Goal: Information Seeking & Learning: Learn about a topic

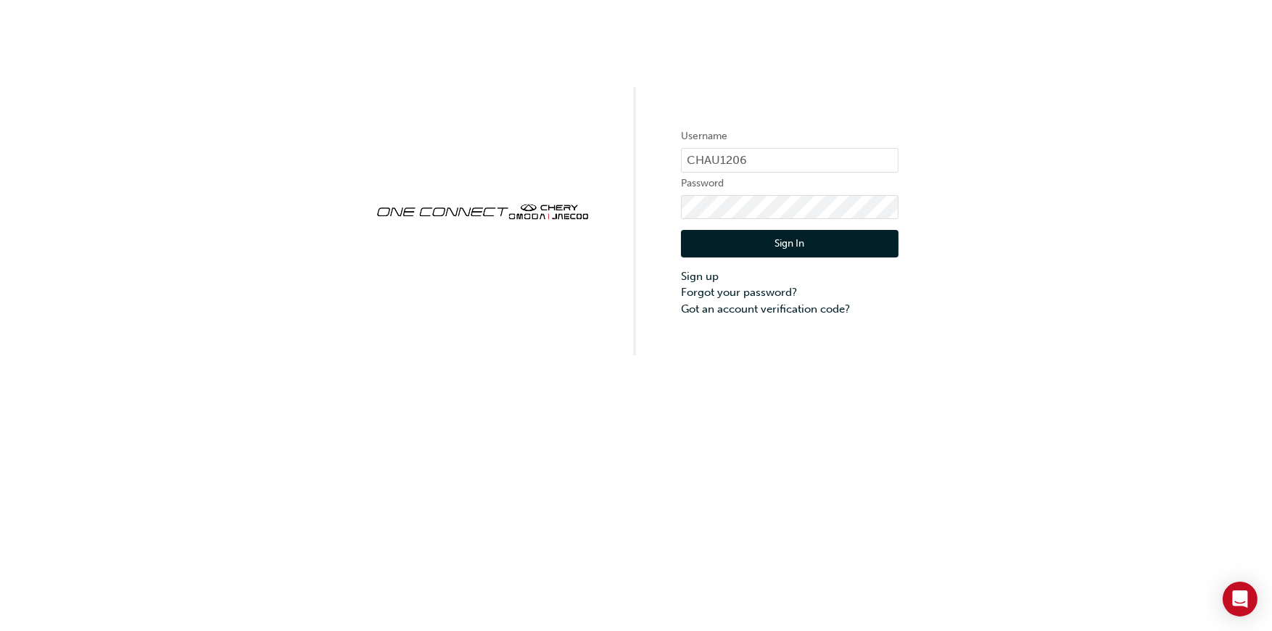
drag, startPoint x: 843, startPoint y: 245, endPoint x: 829, endPoint y: 238, distance: 15.6
click at [843, 245] on button "Sign In" at bounding box center [790, 244] width 218 height 28
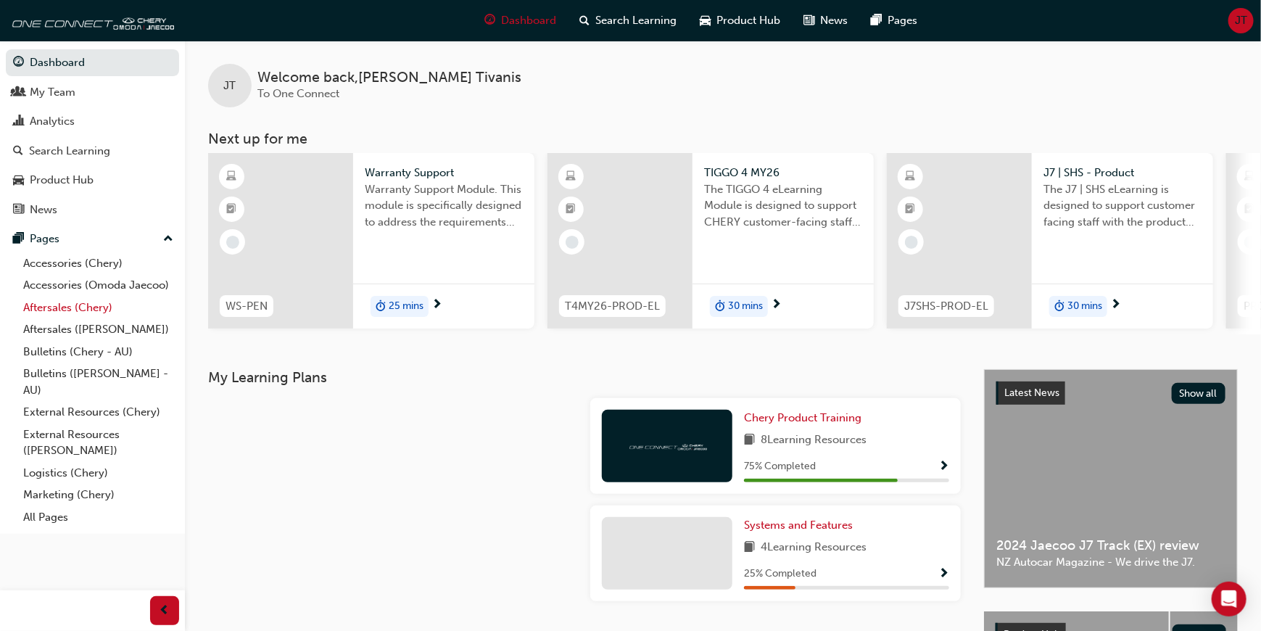
click at [88, 312] on link "Aftersales (Chery)" at bounding box center [98, 308] width 162 height 22
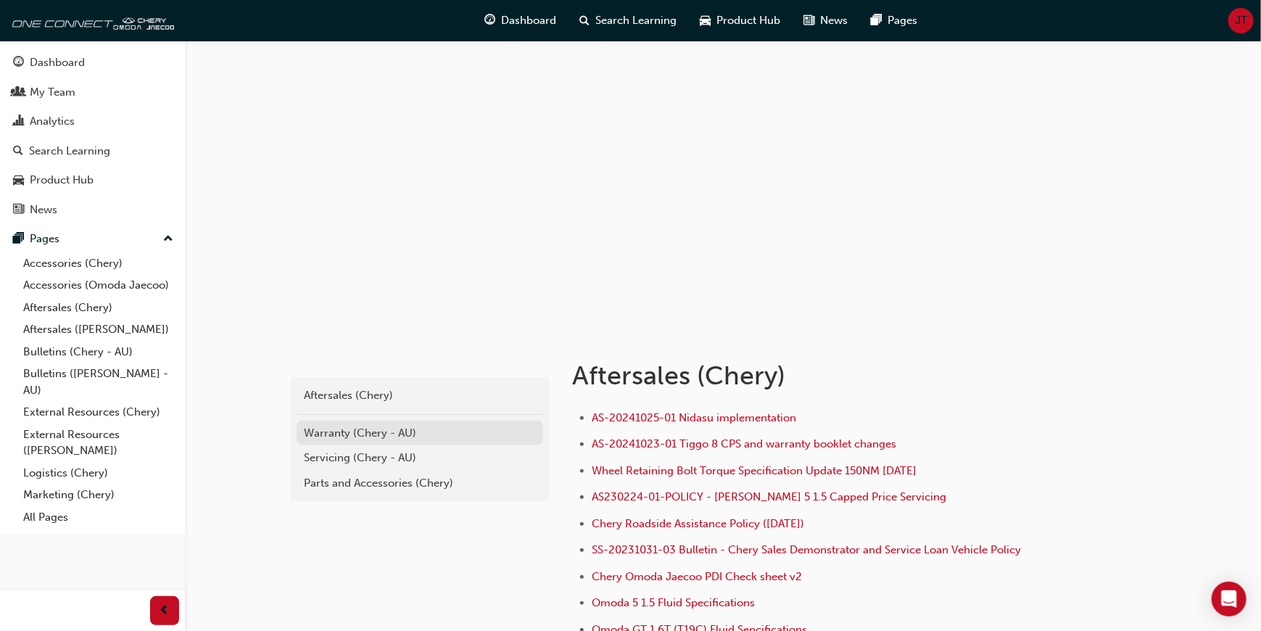
click at [356, 428] on div "Warranty (Chery - AU)" at bounding box center [420, 433] width 232 height 17
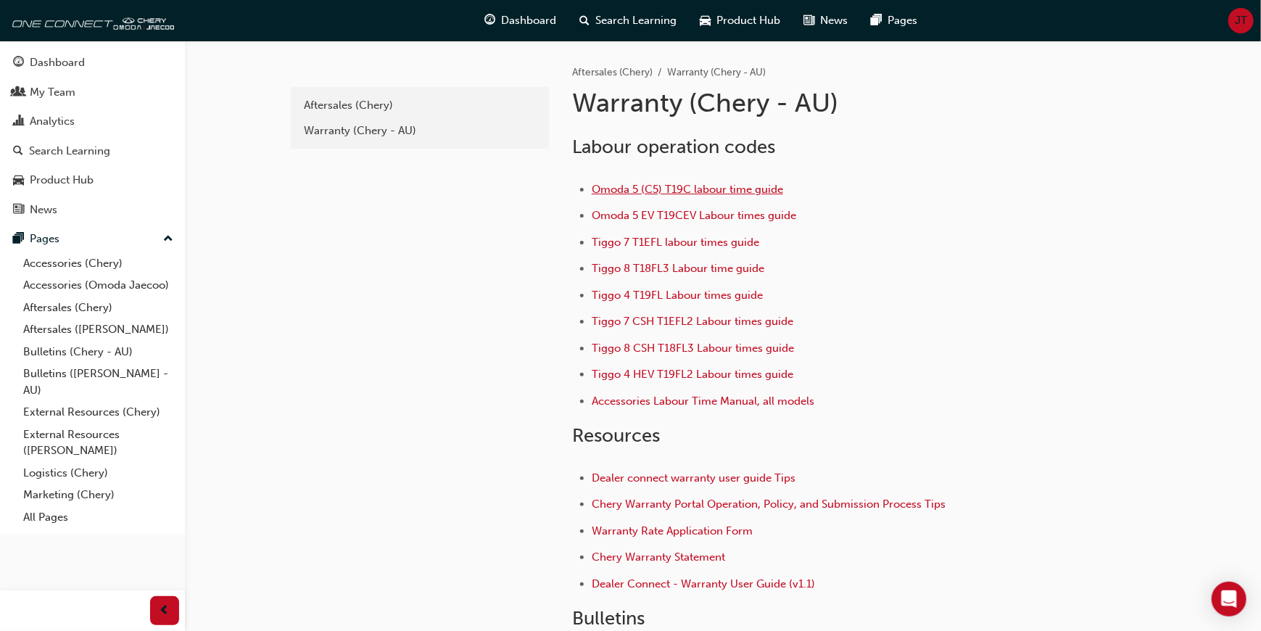
click at [650, 188] on span "Omoda 5 (C5) T19C labour time guide" at bounding box center [687, 189] width 191 height 13
